Goal: Obtain resource: Download file/media

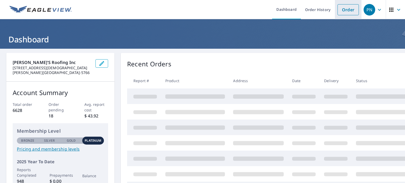
click at [338, 8] on link "Order" at bounding box center [347, 9] width 21 height 11
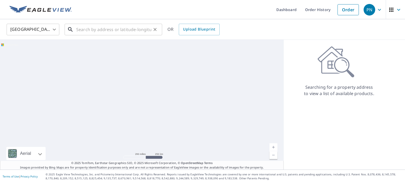
click at [103, 29] on input "text" at bounding box center [113, 29] width 75 height 15
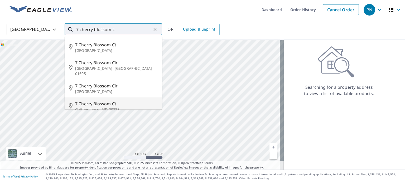
click at [96, 101] on span "7 Cherry Blossom Ct" at bounding box center [116, 104] width 83 height 6
type input "[STREET_ADDRESS]"
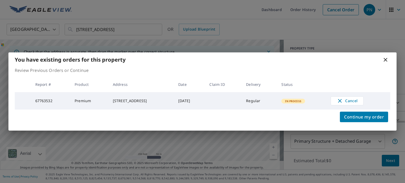
click at [386, 59] on icon at bounding box center [385, 60] width 4 height 4
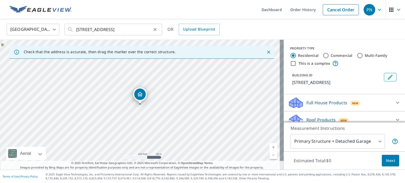
click at [155, 28] on icon "Clear" at bounding box center [154, 29] width 5 height 5
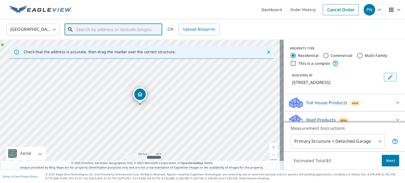
click at [123, 29] on input "text" at bounding box center [113, 29] width 75 height 15
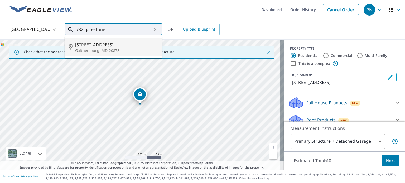
click at [114, 46] on span "[STREET_ADDRESS]" at bounding box center [116, 45] width 83 height 6
type input "[STREET_ADDRESS]"
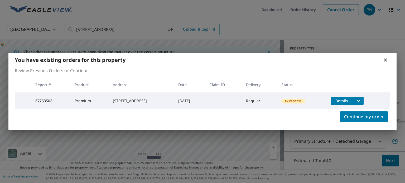
click at [359, 98] on icon "filesDropdownBtn-67763508" at bounding box center [358, 101] width 6 height 6
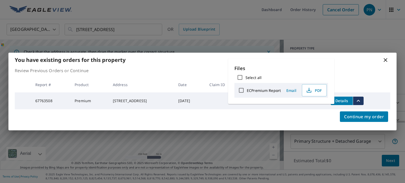
click at [359, 98] on icon "filesDropdownBtn-67763508" at bounding box center [358, 101] width 6 height 6
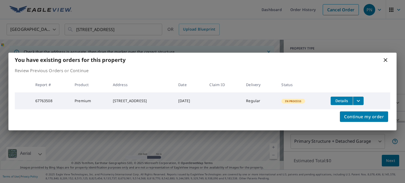
click at [359, 98] on icon "filesDropdownBtn-67763508" at bounding box center [358, 101] width 6 height 6
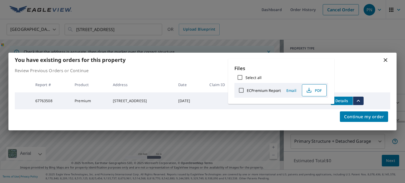
click at [318, 90] on span "PDF" at bounding box center [313, 90] width 17 height 6
